Goal: Transaction & Acquisition: Book appointment/travel/reservation

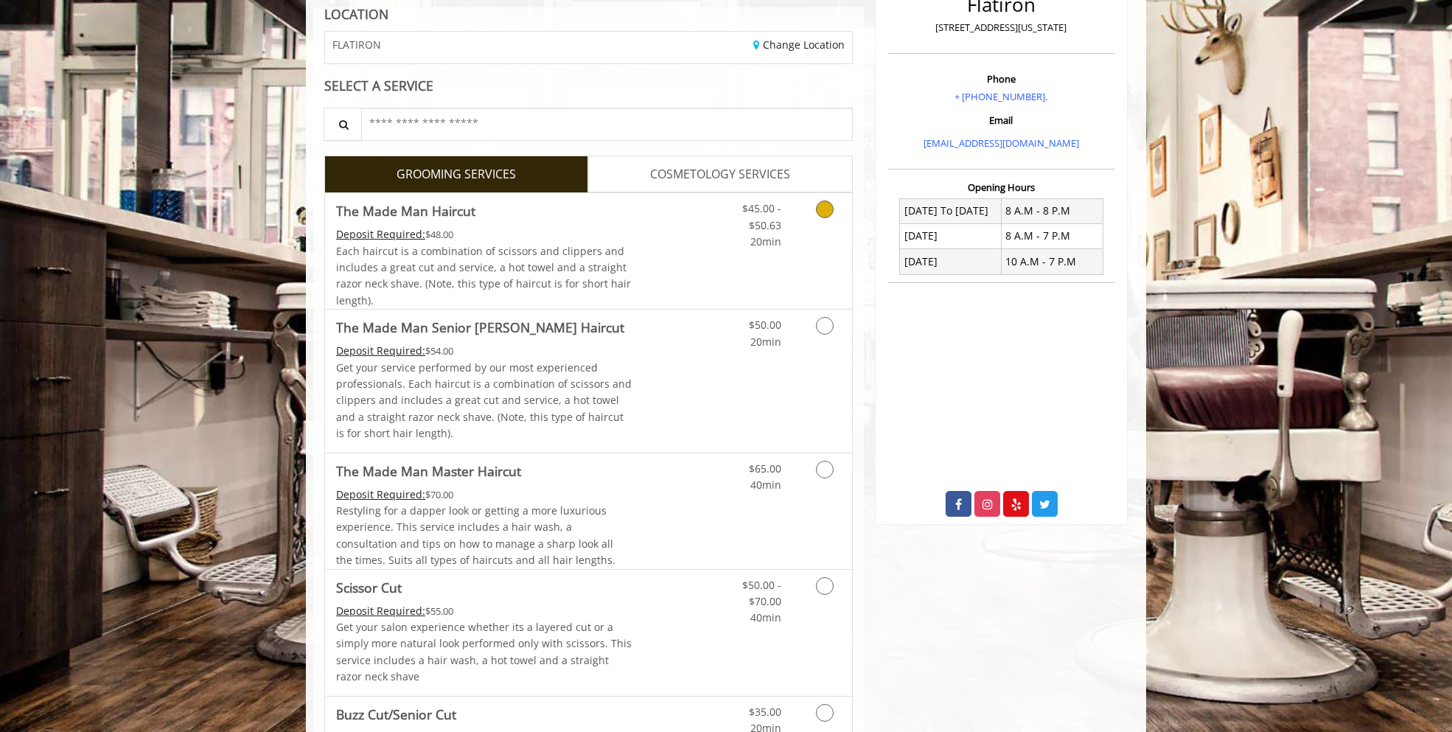
click at [664, 237] on link "Discounted Price" at bounding box center [677, 251] width 88 height 116
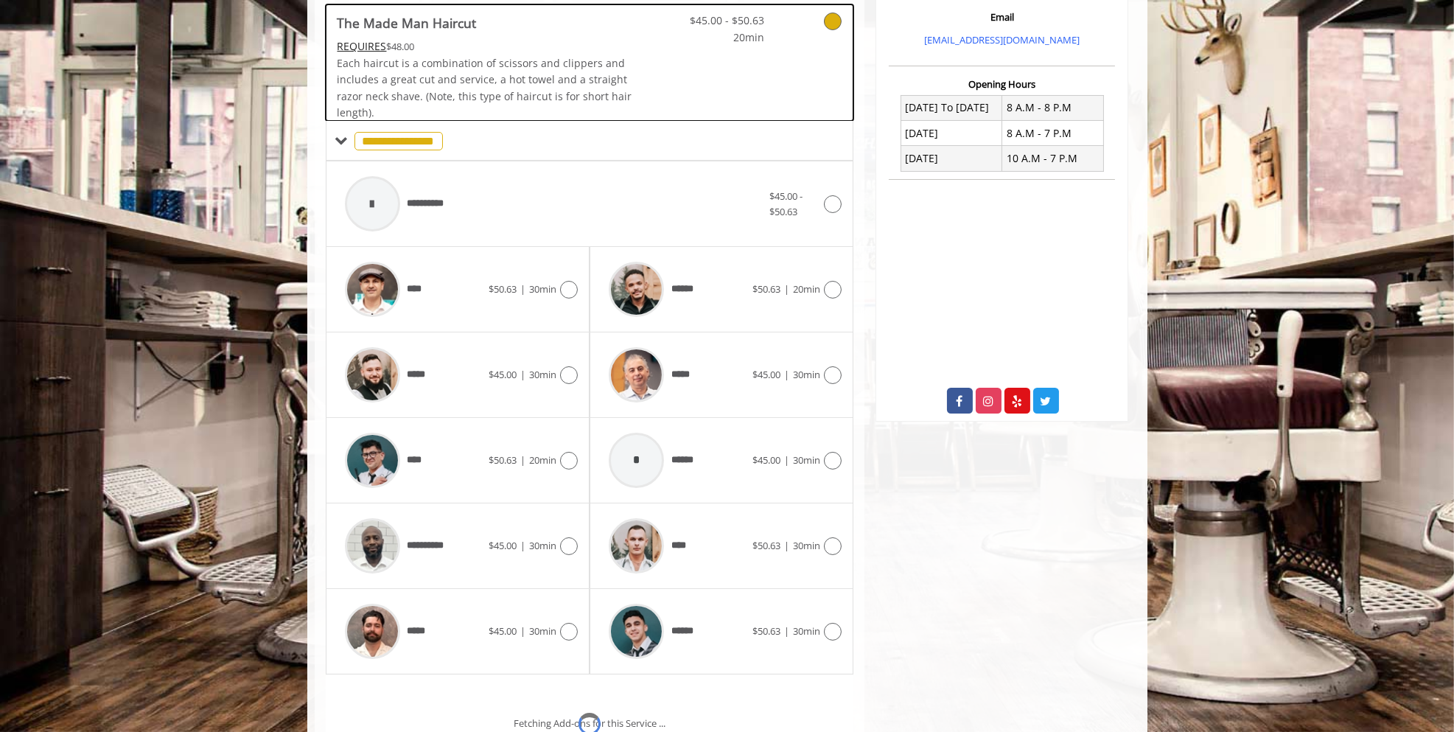
scroll to position [417, 0]
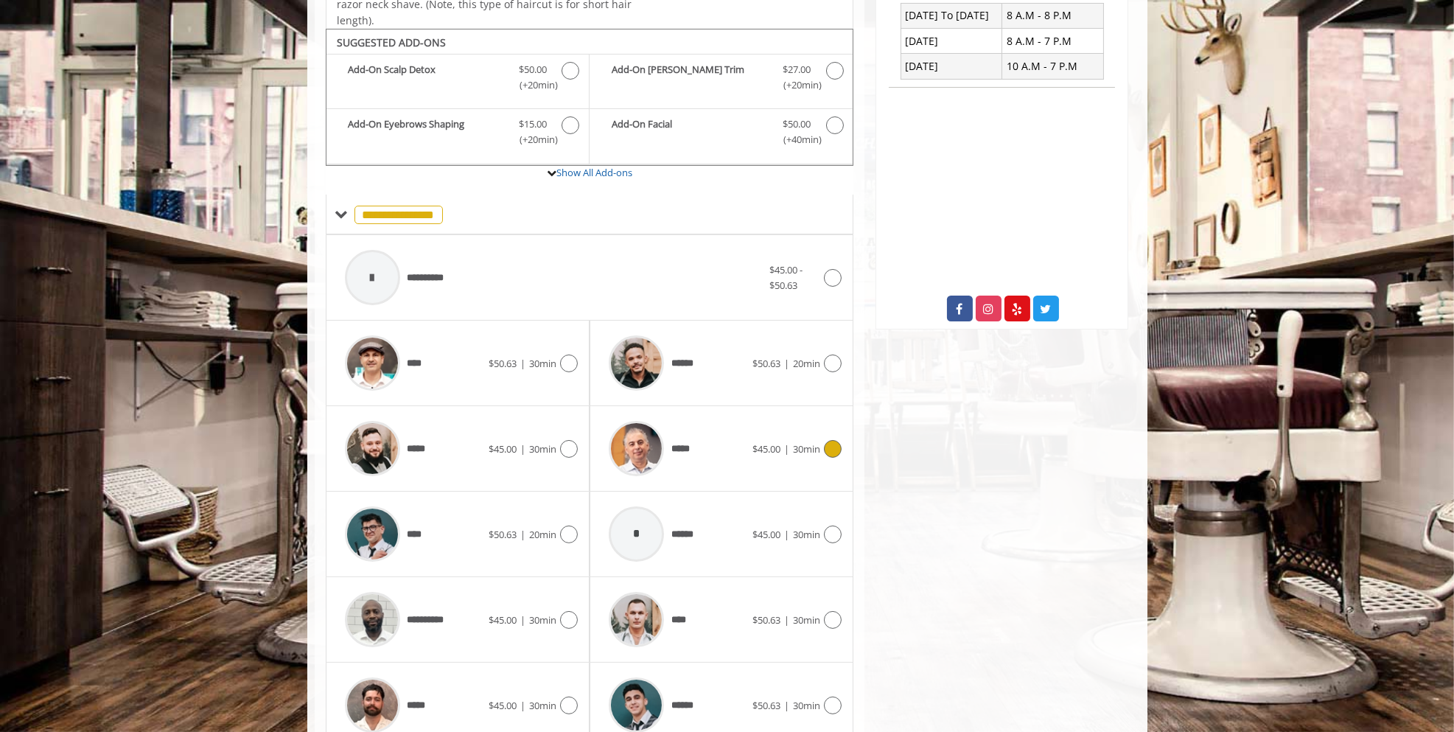
click at [697, 441] on div "*****" at bounding box center [677, 449] width 151 height 70
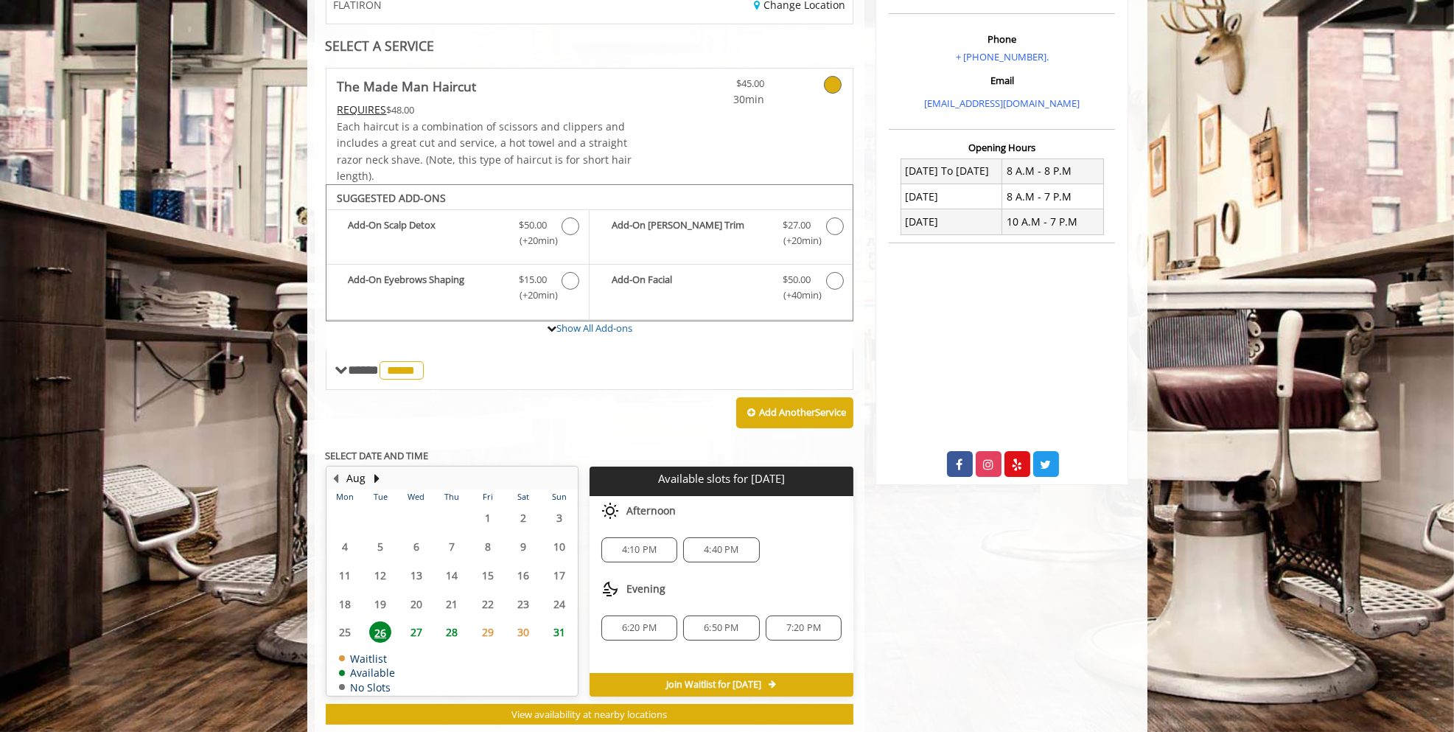
scroll to position [292, 0]
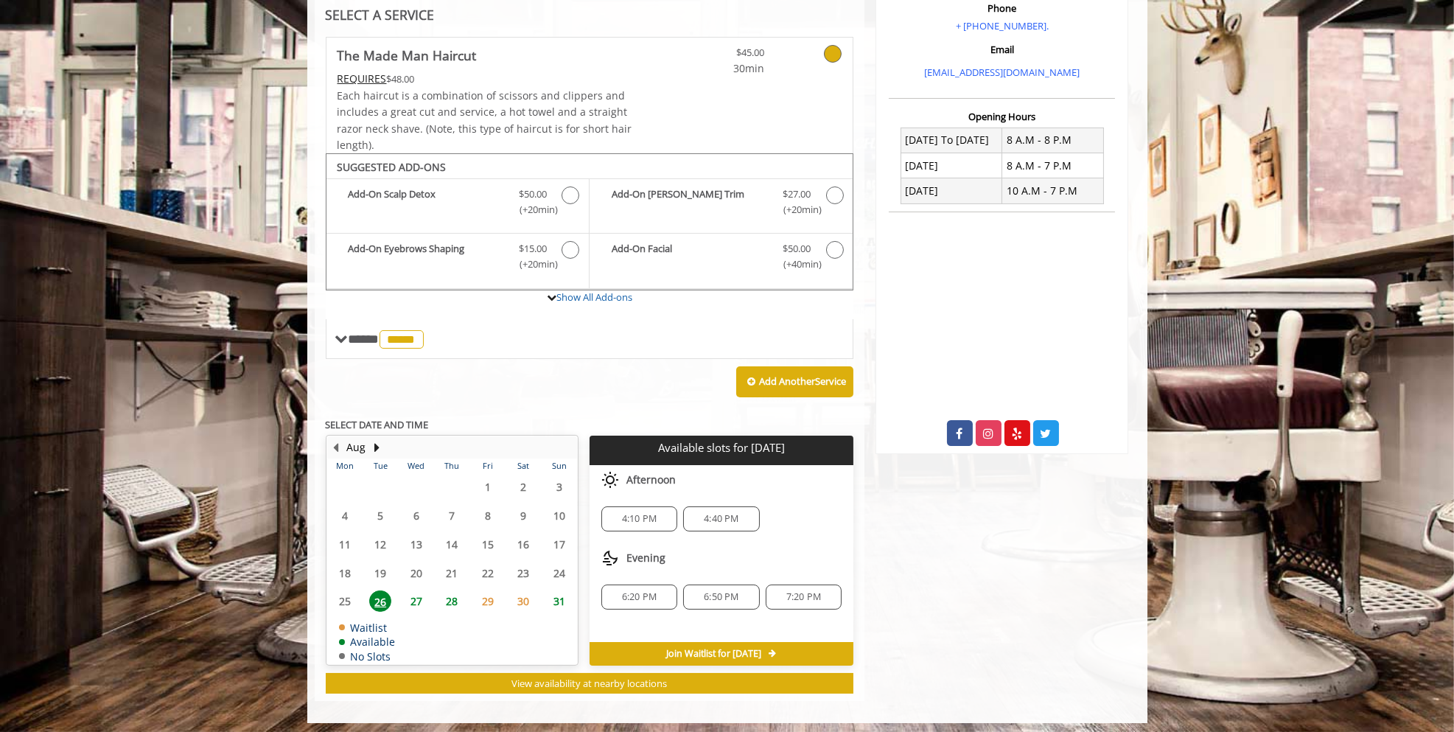
click at [730, 513] on span "4:40 PM" at bounding box center [721, 519] width 35 height 12
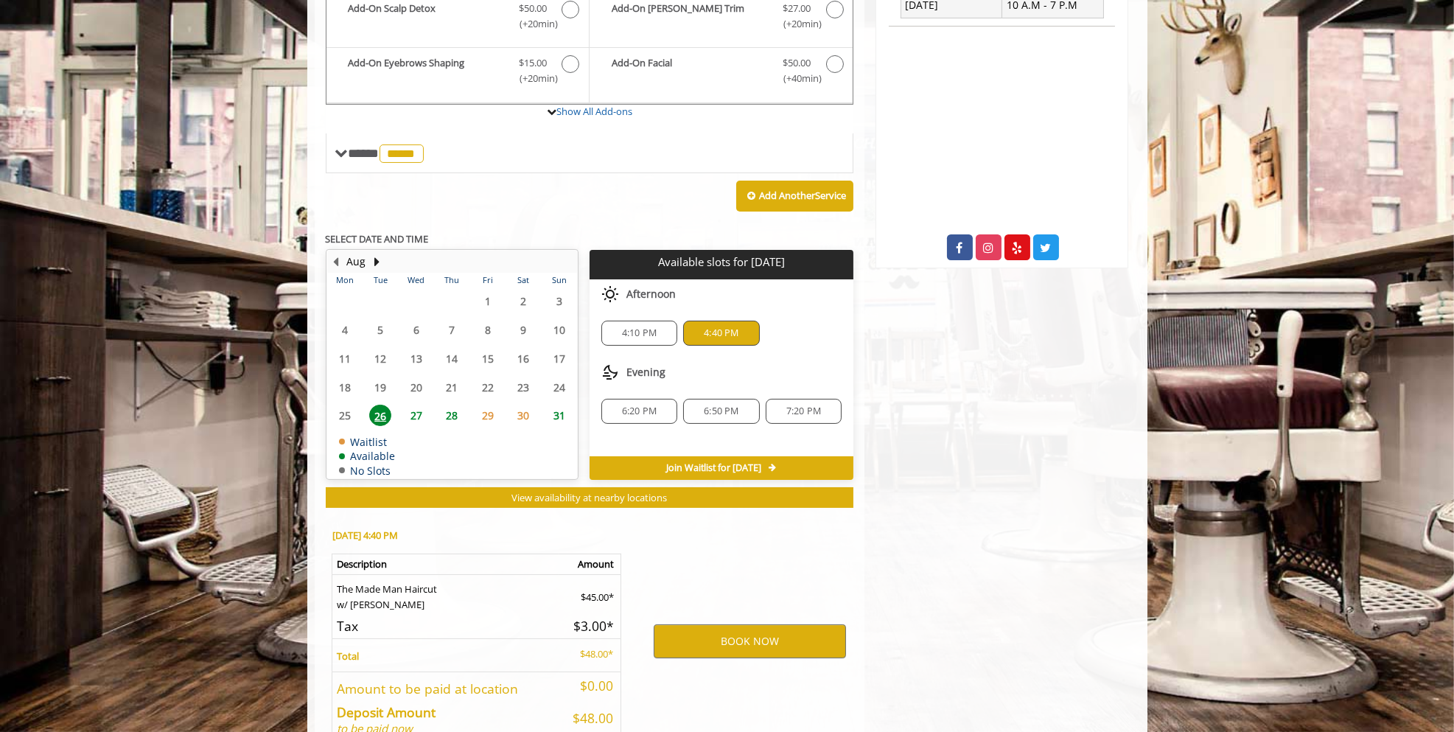
scroll to position [557, 0]
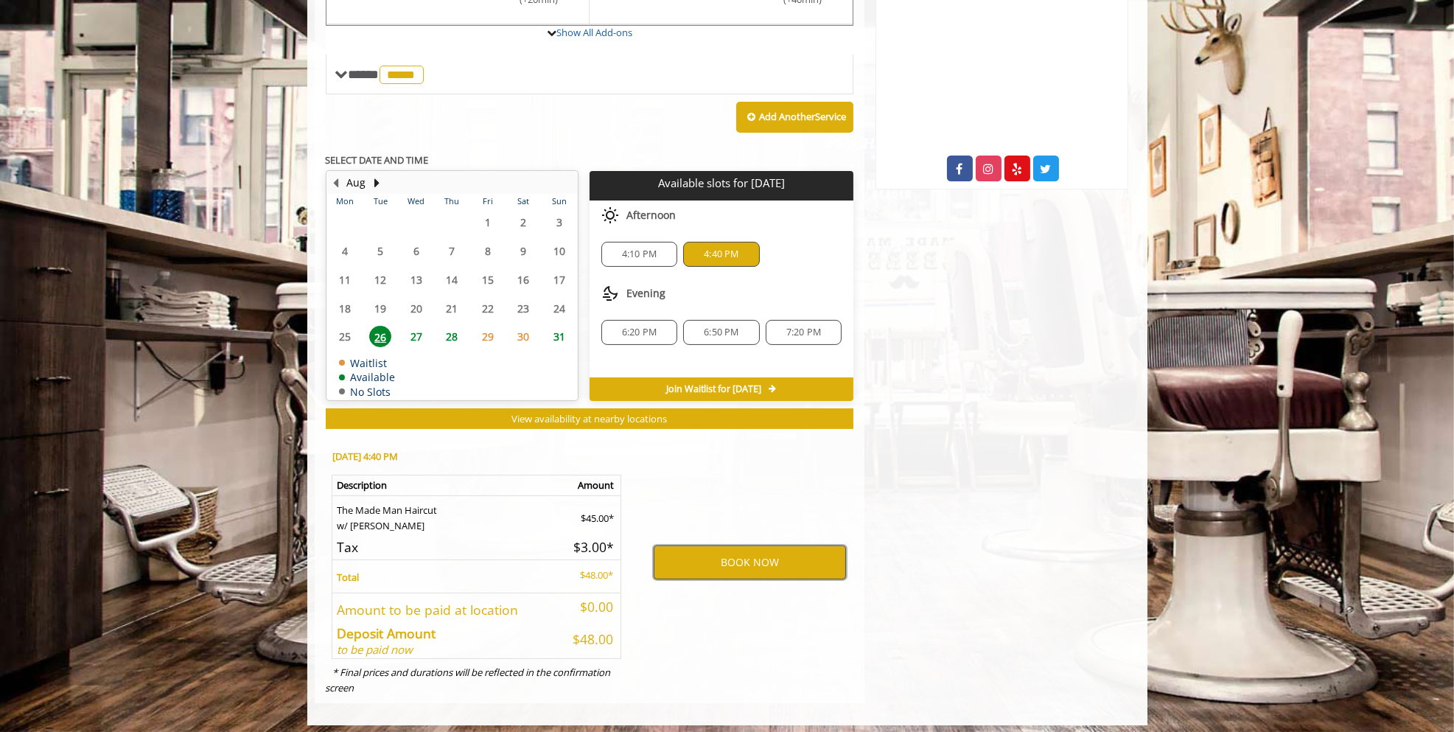
click at [760, 558] on button "BOOK NOW" at bounding box center [750, 563] width 192 height 34
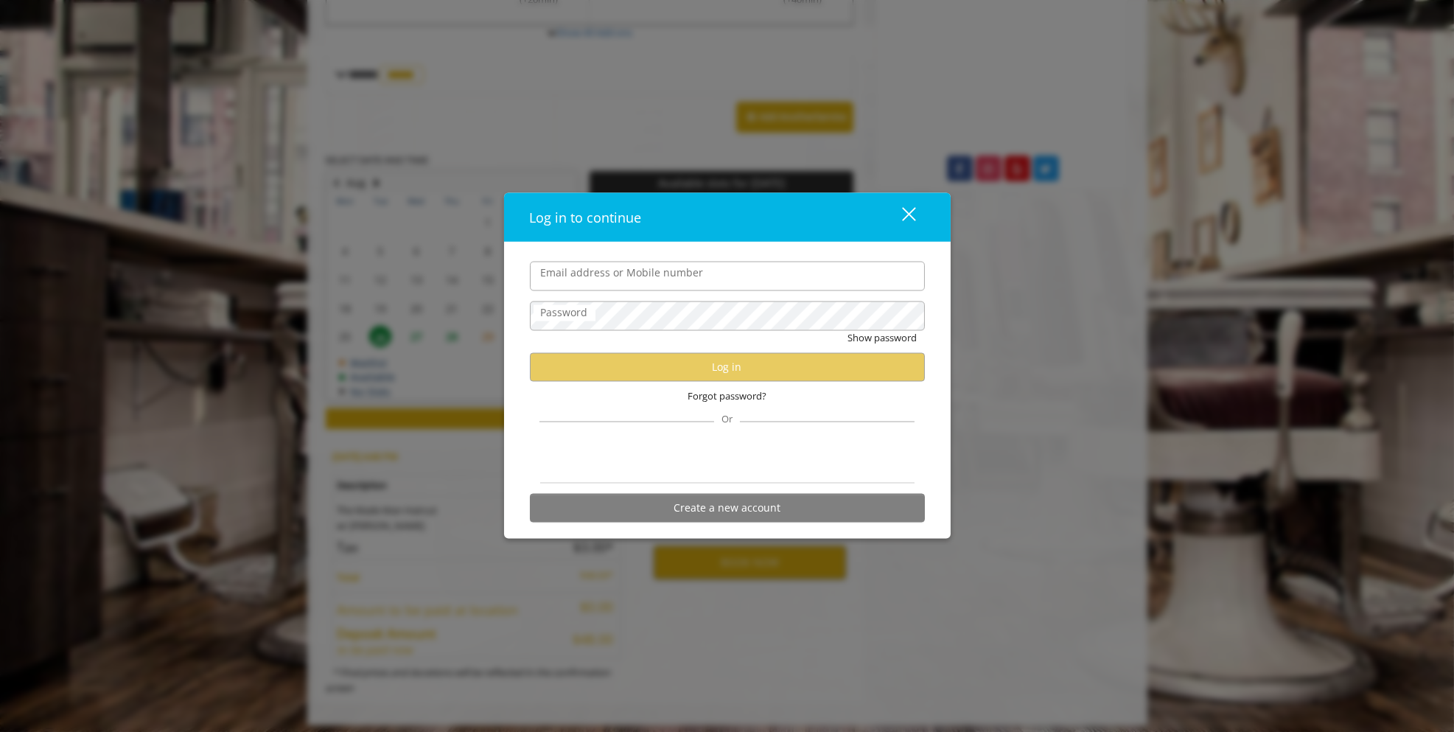
type input "**********"
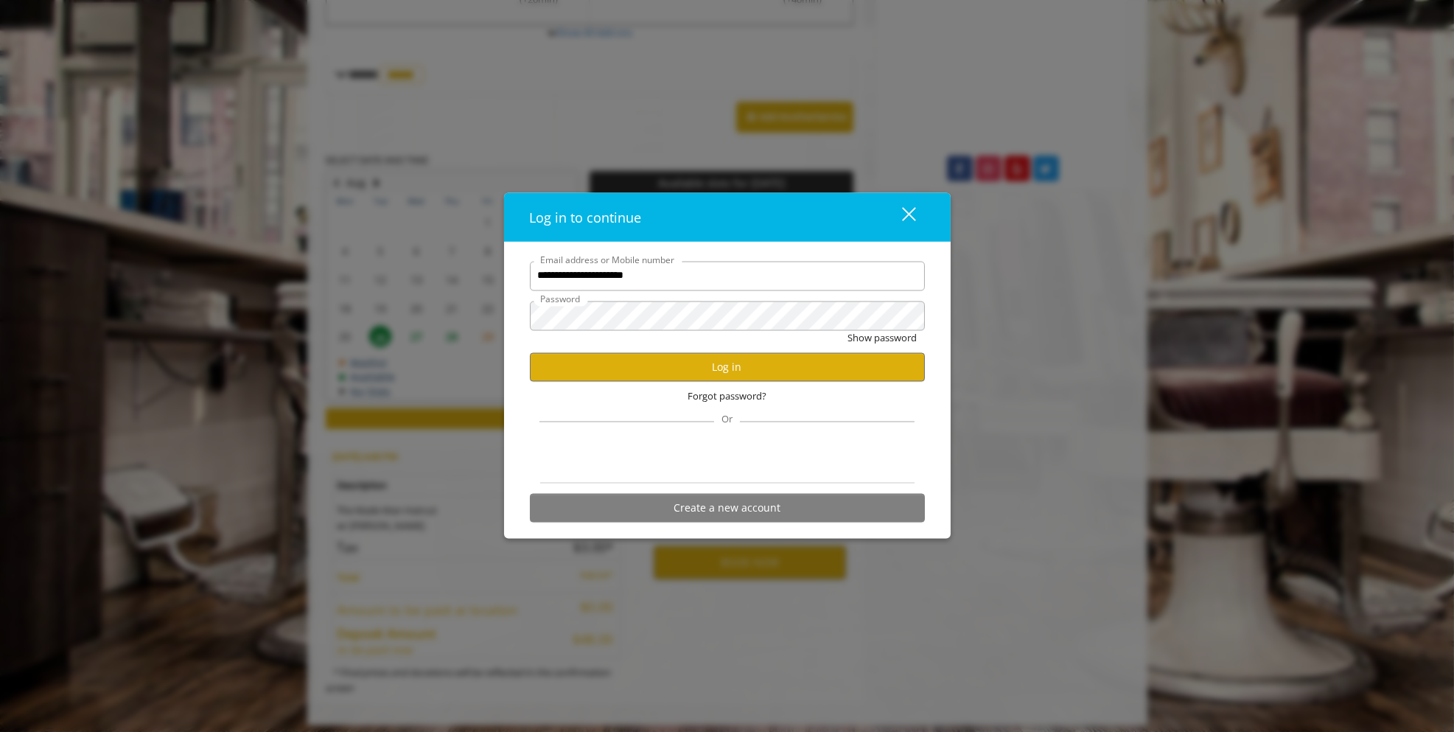
scroll to position [0, 0]
click at [684, 360] on button "Log in" at bounding box center [727, 367] width 395 height 29
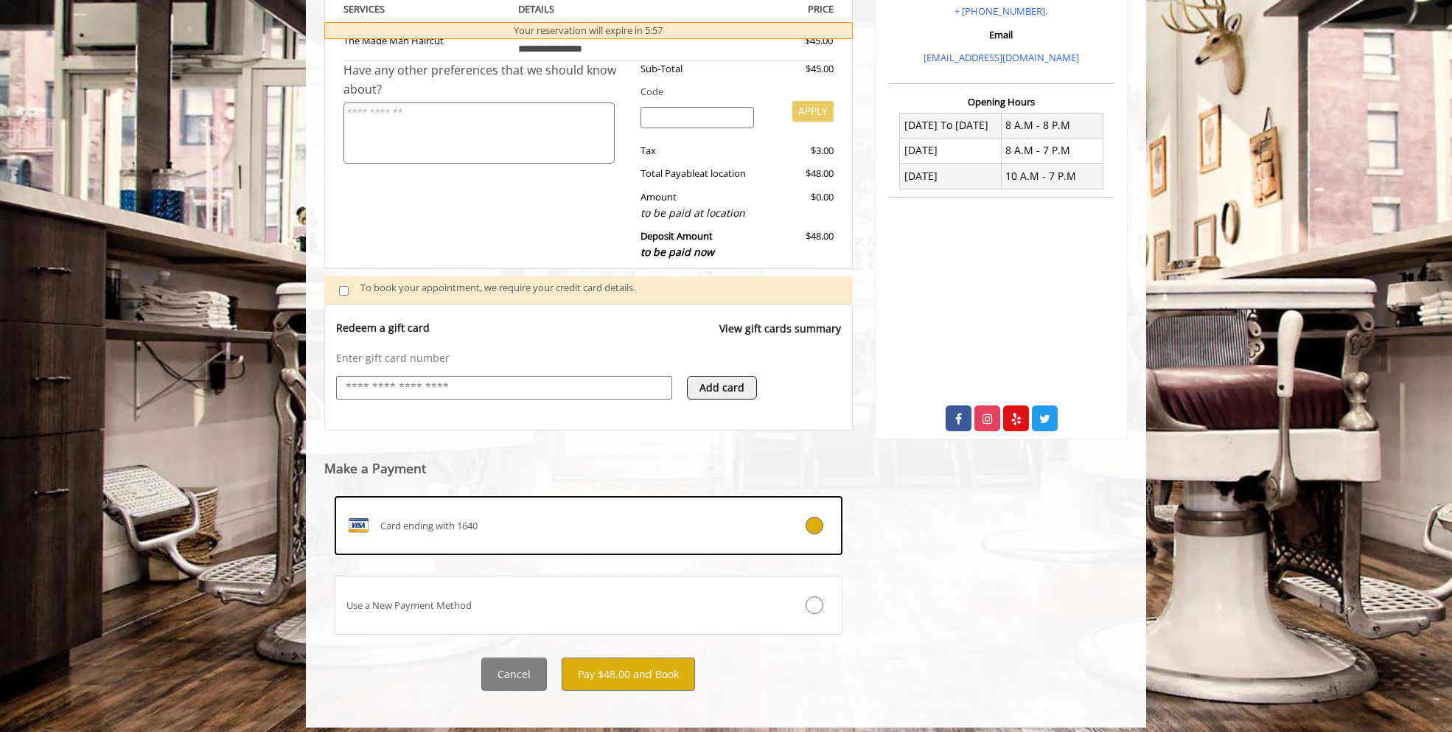
scroll to position [309, 0]
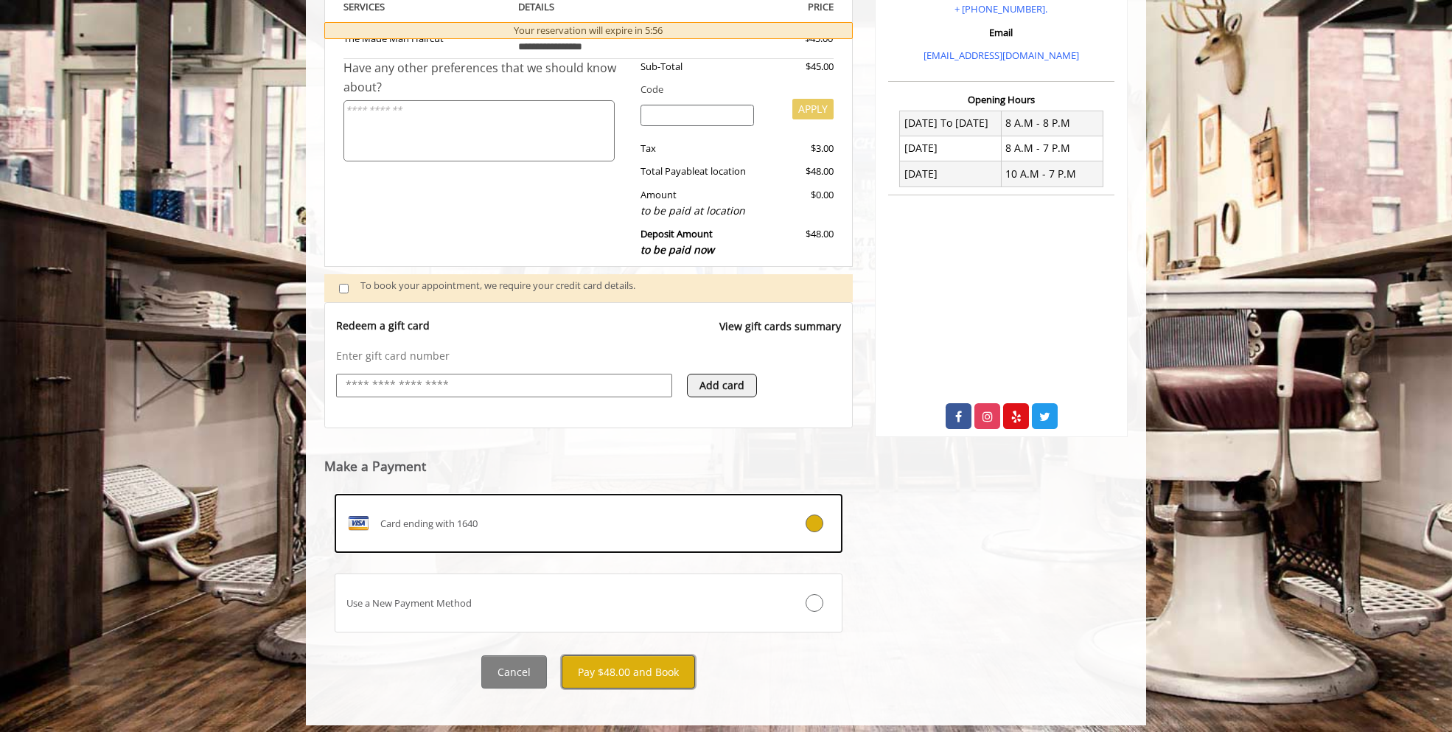
click at [638, 673] on button "Pay $48.00 and Book" at bounding box center [628, 671] width 133 height 33
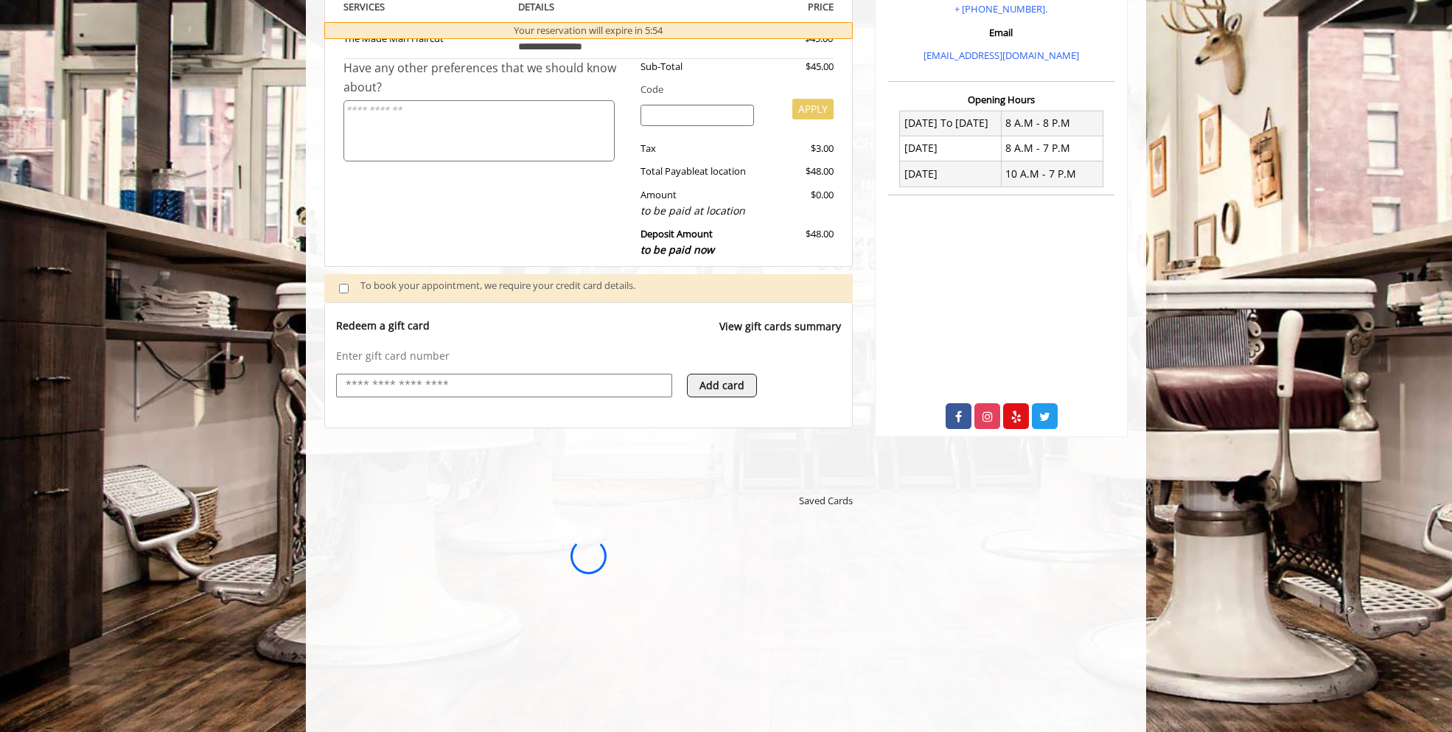
scroll to position [0, 0]
